Goal: Information Seeking & Learning: Learn about a topic

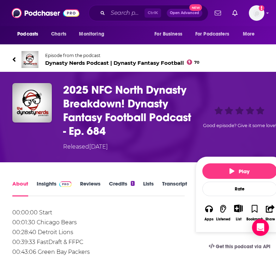
click at [248, 11] on div "Add a profile image" at bounding box center [238, 13] width 52 height 16
click at [253, 10] on img "Logged in as meg_reilly_edl" at bounding box center [257, 13] width 16 height 16
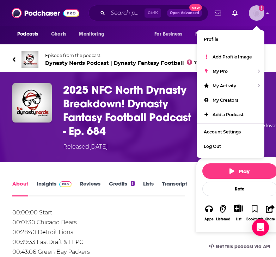
click at [253, 10] on img "Logged in as meg_reilly_edl" at bounding box center [257, 13] width 16 height 16
click at [49, 185] on link "Insights" at bounding box center [54, 188] width 35 height 16
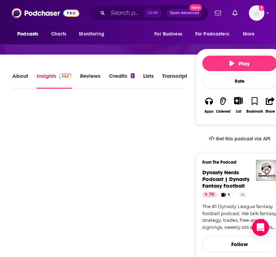
scroll to position [107, 0]
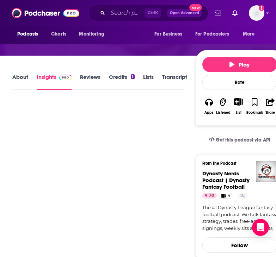
click at [23, 85] on link "About" at bounding box center [20, 82] width 16 height 16
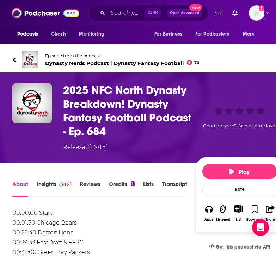
click at [52, 190] on link "Insights" at bounding box center [54, 189] width 35 height 16
